Goal: Information Seeking & Learning: Find specific fact

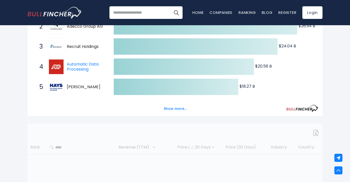
scroll to position [128, 0]
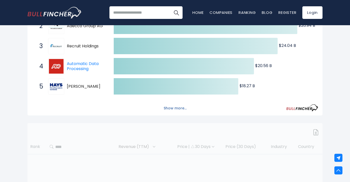
click at [180, 109] on button "Show more..." at bounding box center [175, 108] width 29 height 8
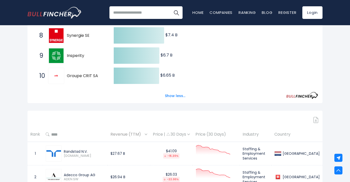
scroll to position [240, 0]
click at [146, 134] on img at bounding box center [146, 134] width 3 height 2
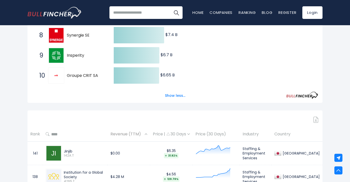
click at [146, 134] on img at bounding box center [146, 134] width 3 height 2
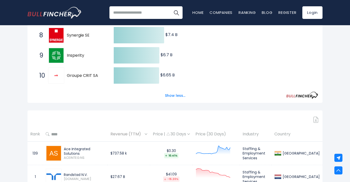
click at [146, 134] on img at bounding box center [146, 134] width 3 height 2
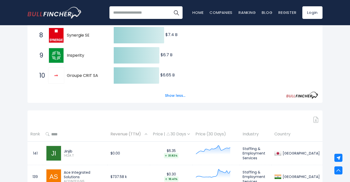
click at [31, 135] on th "Rank" at bounding box center [34, 134] width 15 height 15
click at [149, 134] on th "Revenue (TTM)" at bounding box center [129, 134] width 42 height 15
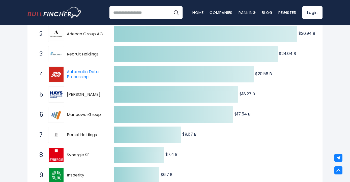
scroll to position [0, 0]
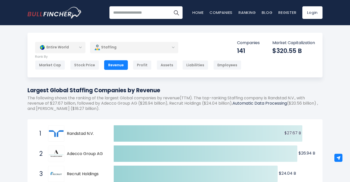
click at [256, 104] on link "Automatic Data Processing" at bounding box center [259, 103] width 54 height 6
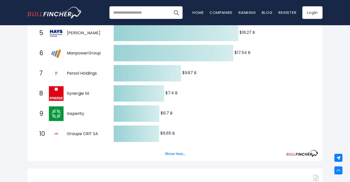
scroll to position [182, 0]
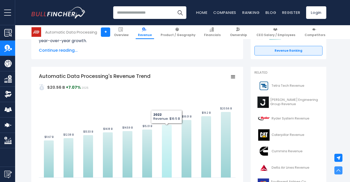
scroll to position [86, 0]
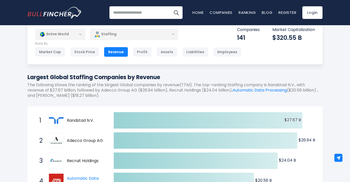
scroll to position [13, 0]
